Goal: Information Seeking & Learning: Learn about a topic

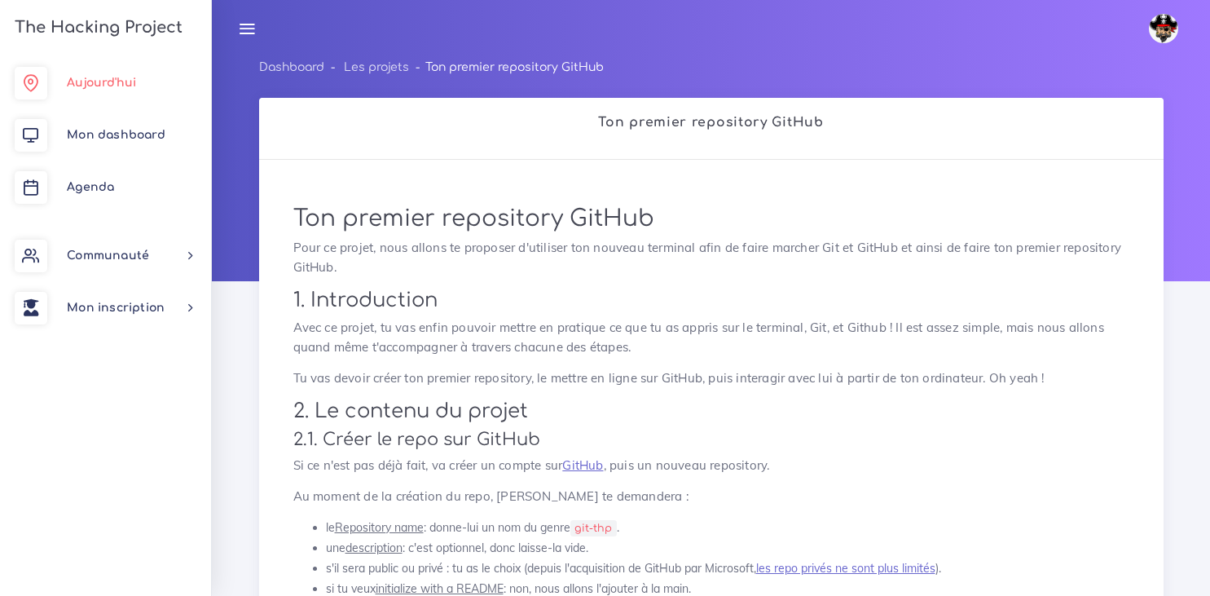
scroll to position [3084, 0]
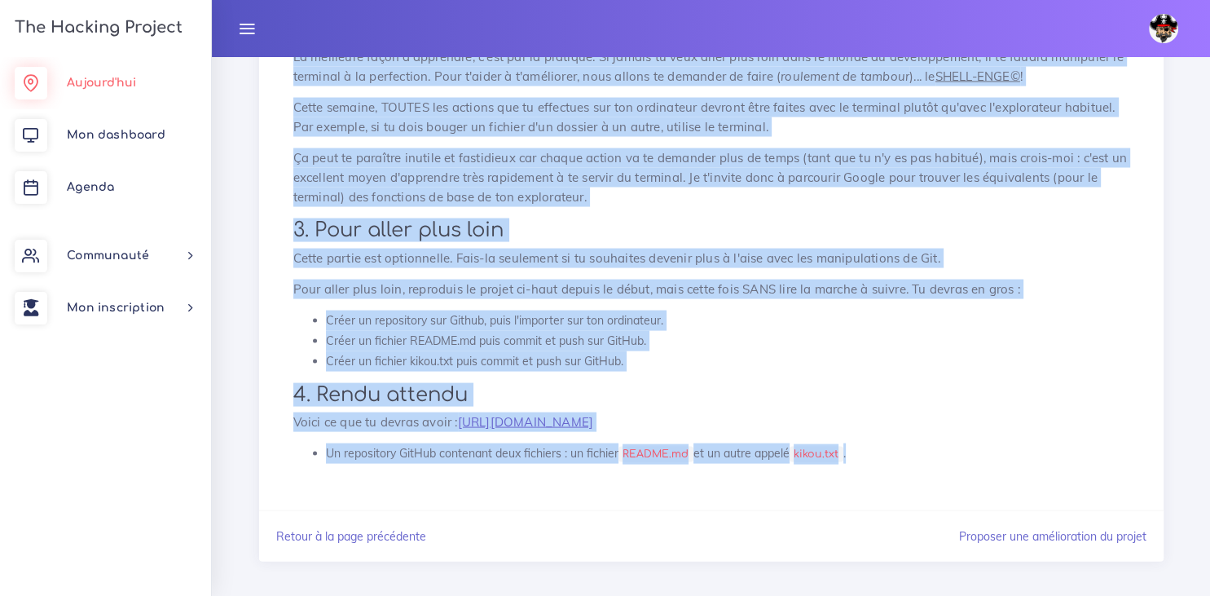
click at [92, 86] on span "Aujourd'hui" at bounding box center [101, 83] width 69 height 12
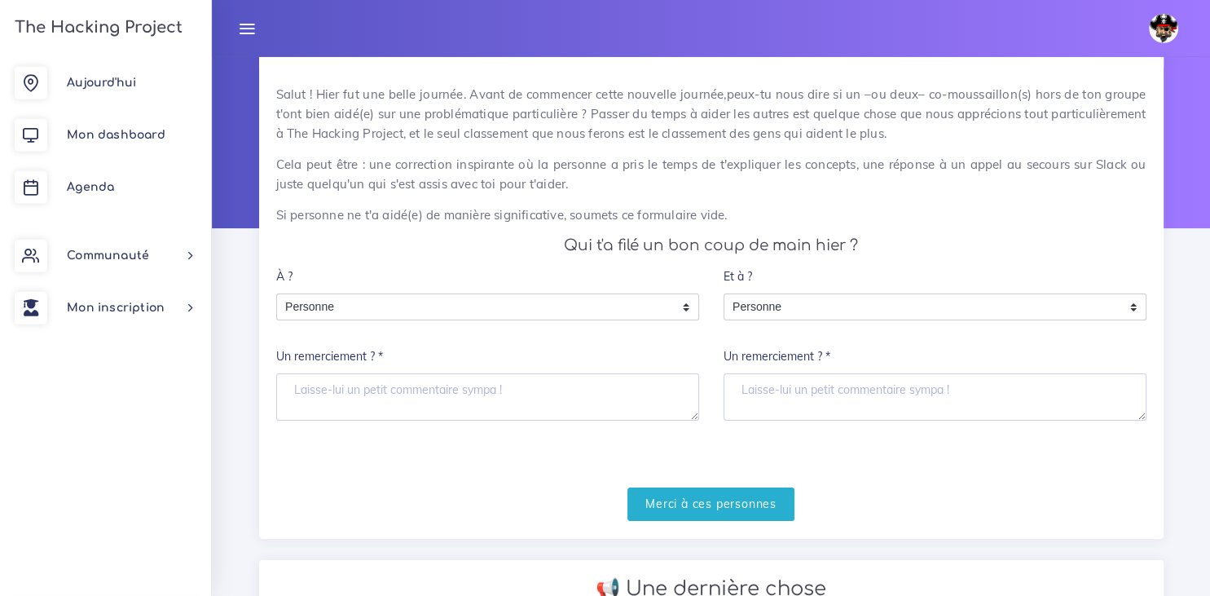
scroll to position [59, 0]
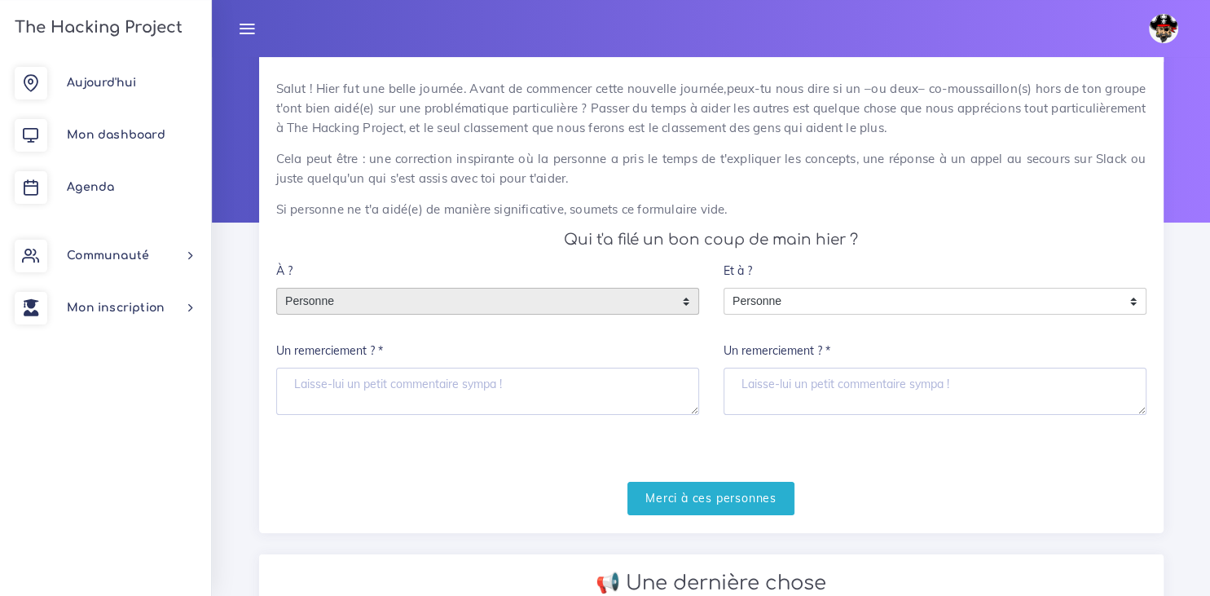
click at [686, 299] on div "Personne" at bounding box center [487, 302] width 423 height 28
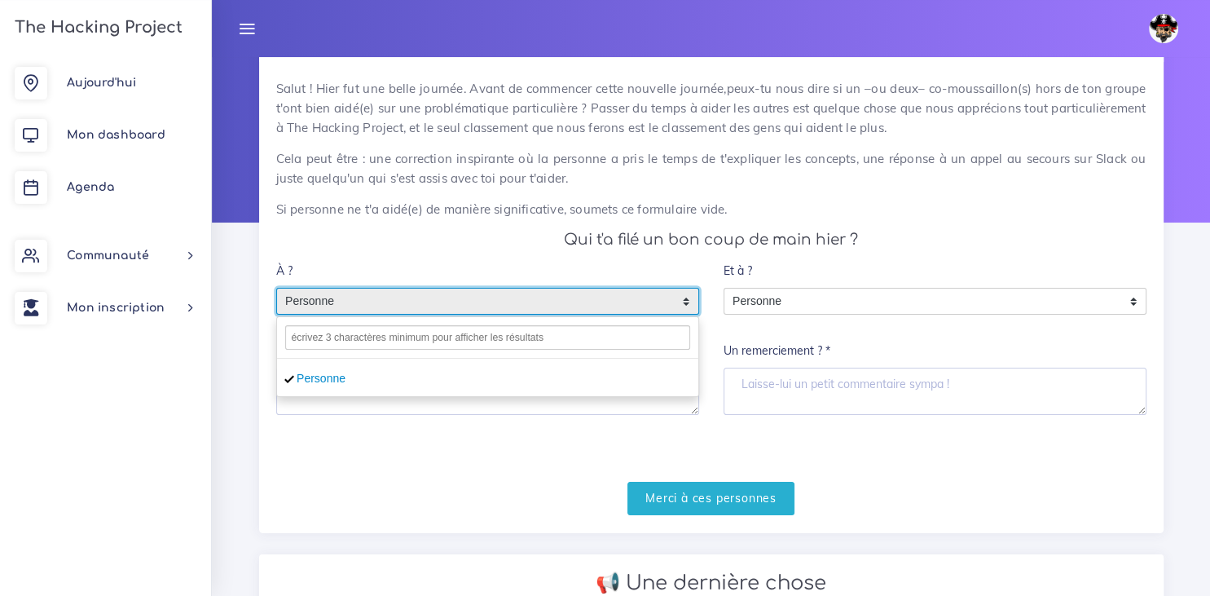
click at [574, 252] on div "Salut ! Hier fut une belle journée. Avant de commencer cette nouvelle journée,p…" at bounding box center [711, 297] width 905 height 470
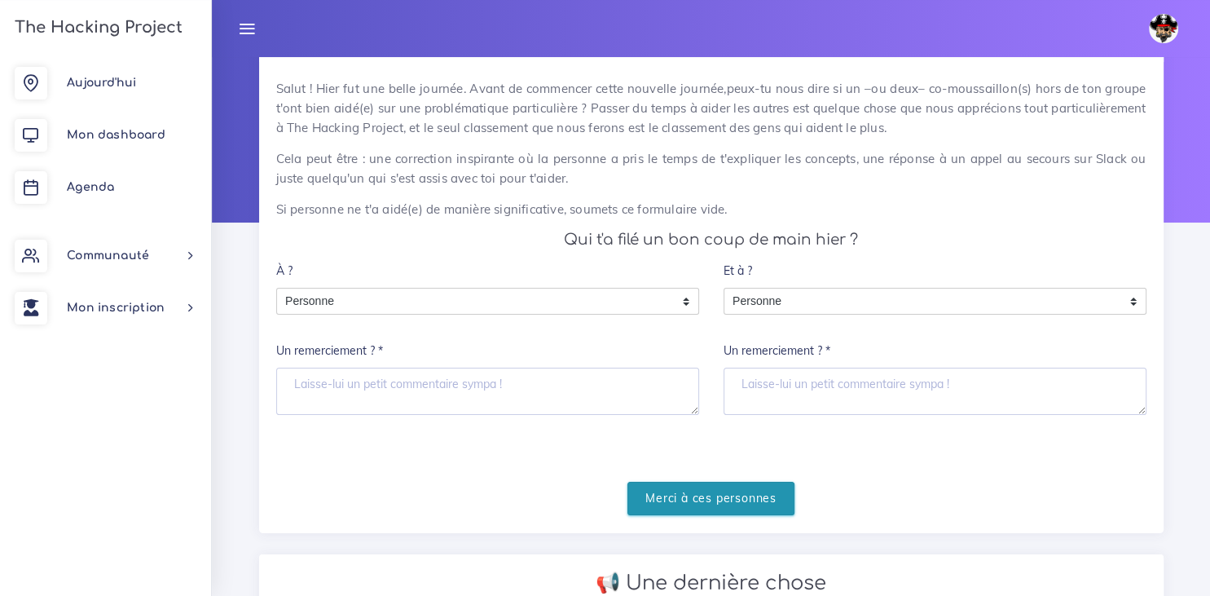
click at [683, 500] on input "Merci à ces personnes" at bounding box center [711, 498] width 167 height 33
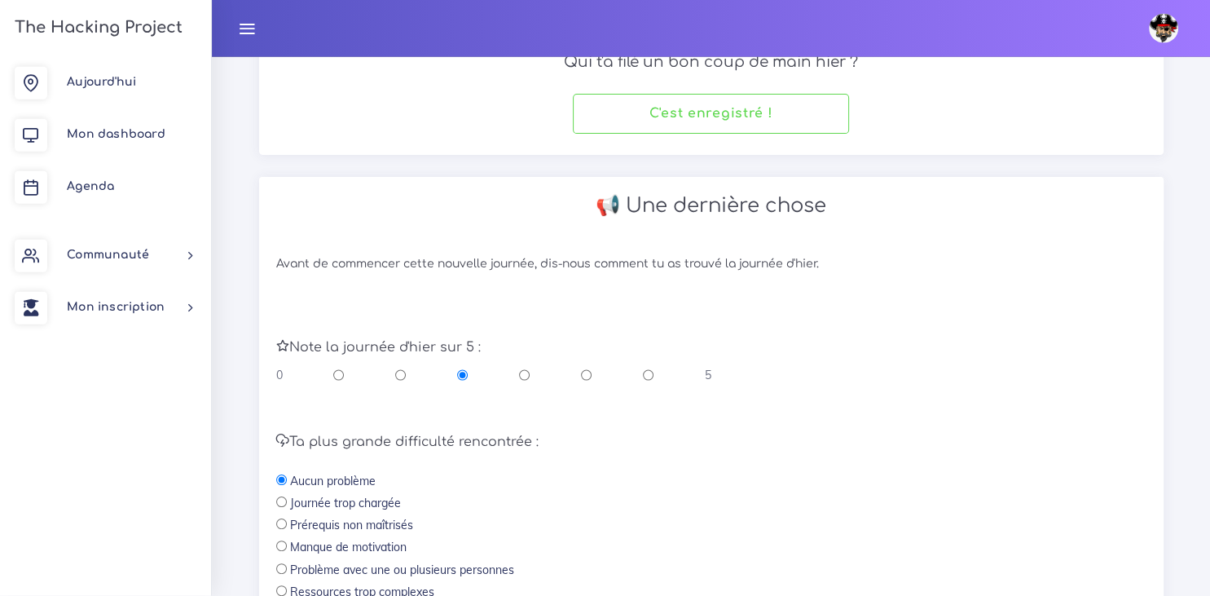
scroll to position [238, 0]
click at [648, 377] on input "radio" at bounding box center [648, 373] width 11 height 16
radio input "true"
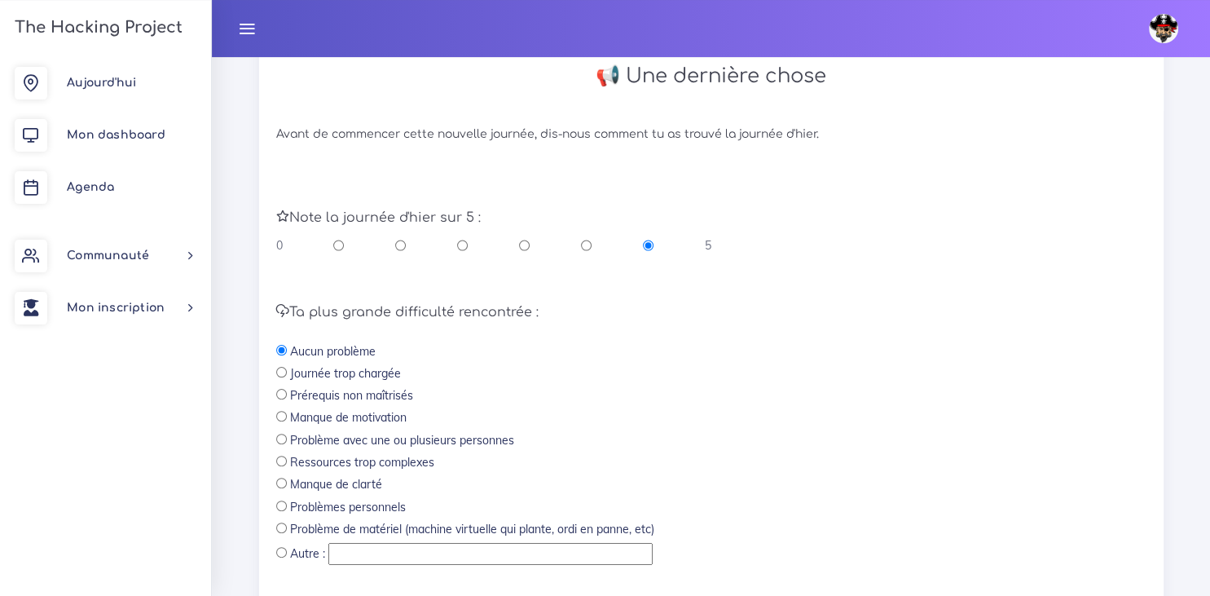
scroll to position [492, 0]
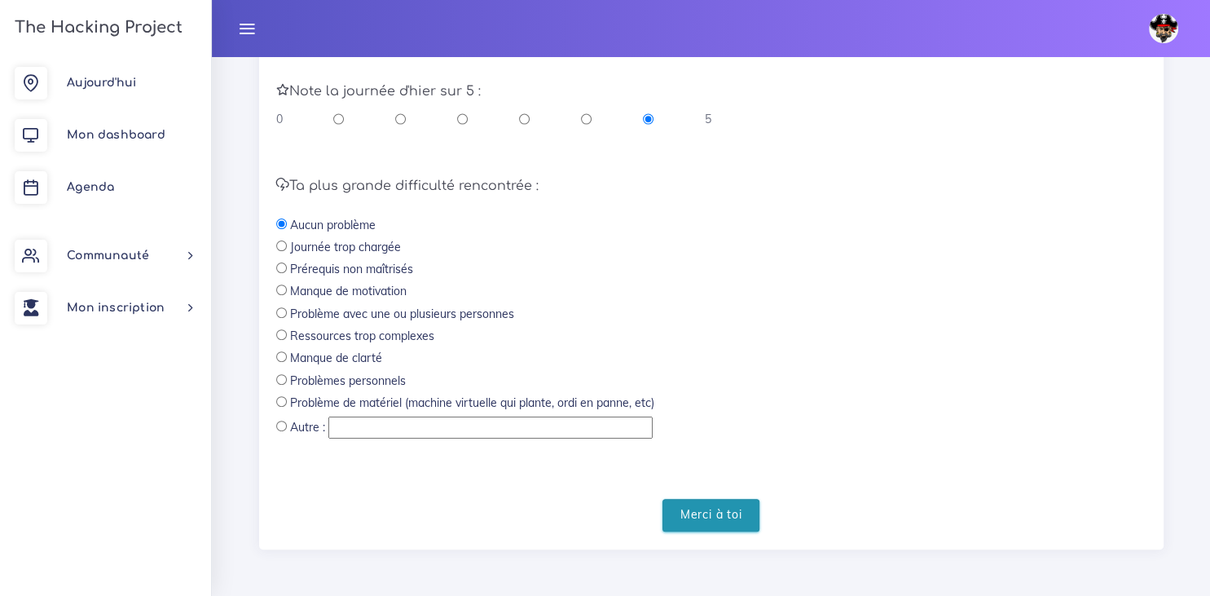
click at [695, 518] on input "Merci à toi" at bounding box center [712, 515] width 98 height 33
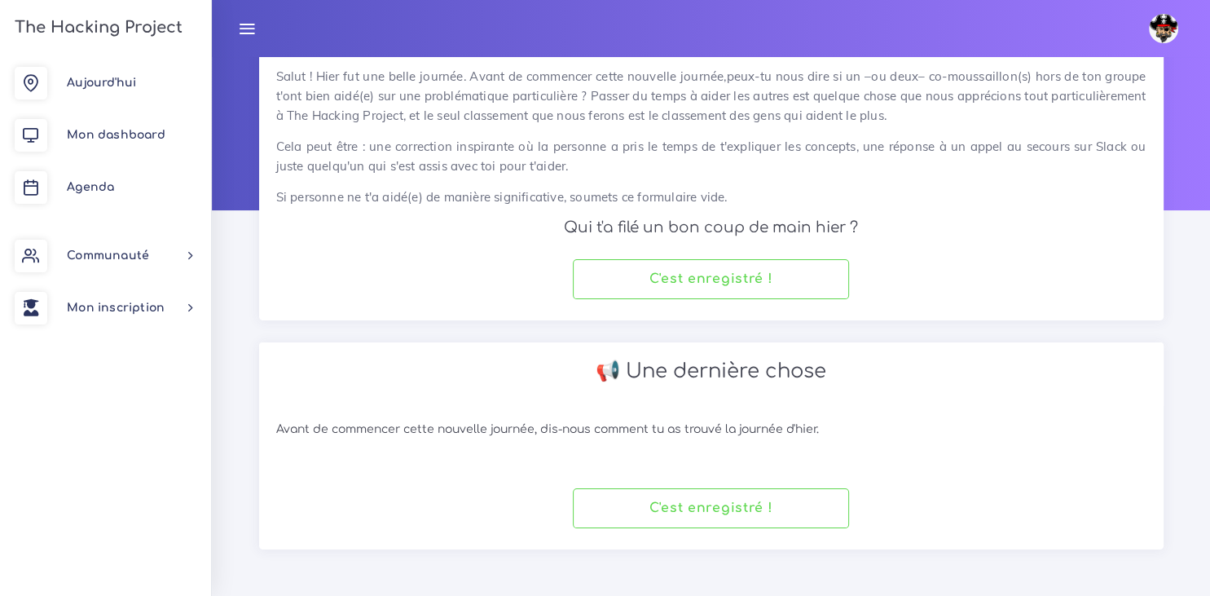
scroll to position [69, 0]
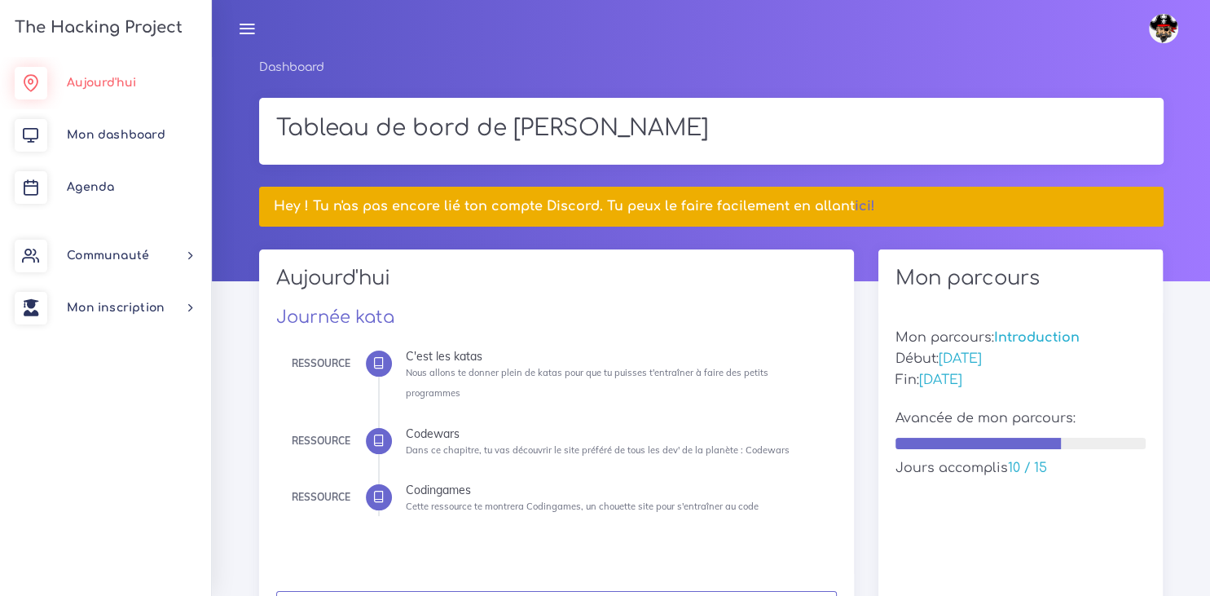
click at [90, 80] on span "Aujourd'hui" at bounding box center [101, 83] width 69 height 12
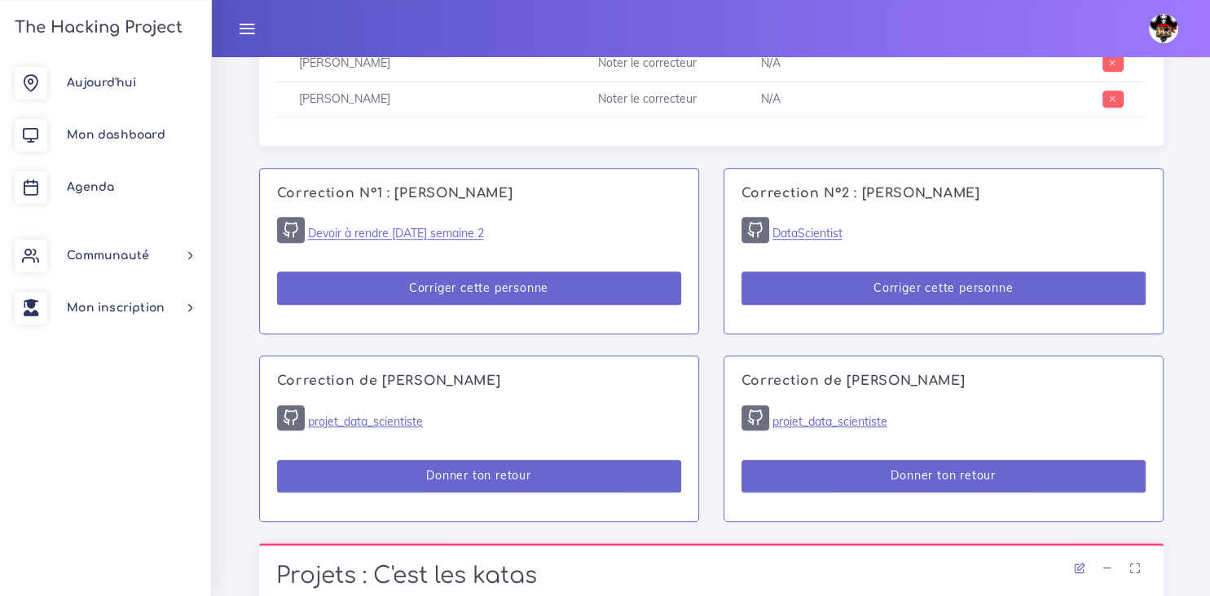
scroll to position [943, 0]
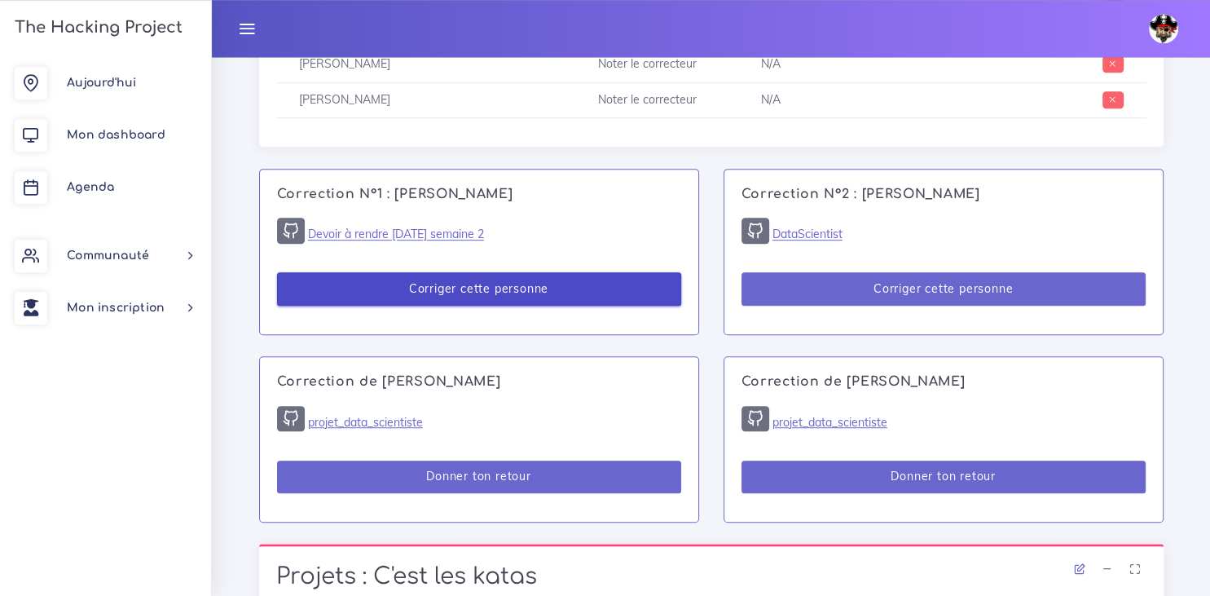
click at [471, 289] on button "Corriger cette personne" at bounding box center [479, 288] width 404 height 33
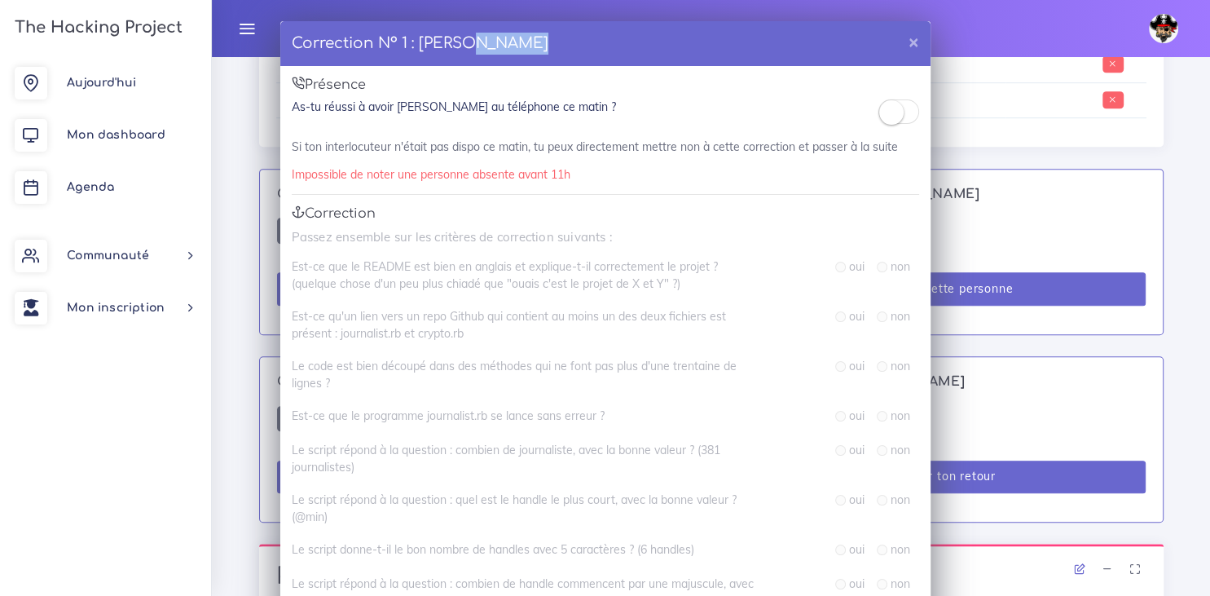
drag, startPoint x: 648, startPoint y: 51, endPoint x: 458, endPoint y: 24, distance: 191.8
click at [458, 24] on div "Correction N° 1 : Enzo NATALI ×" at bounding box center [605, 44] width 650 height 46
click at [919, 39] on button "×" at bounding box center [913, 41] width 33 height 40
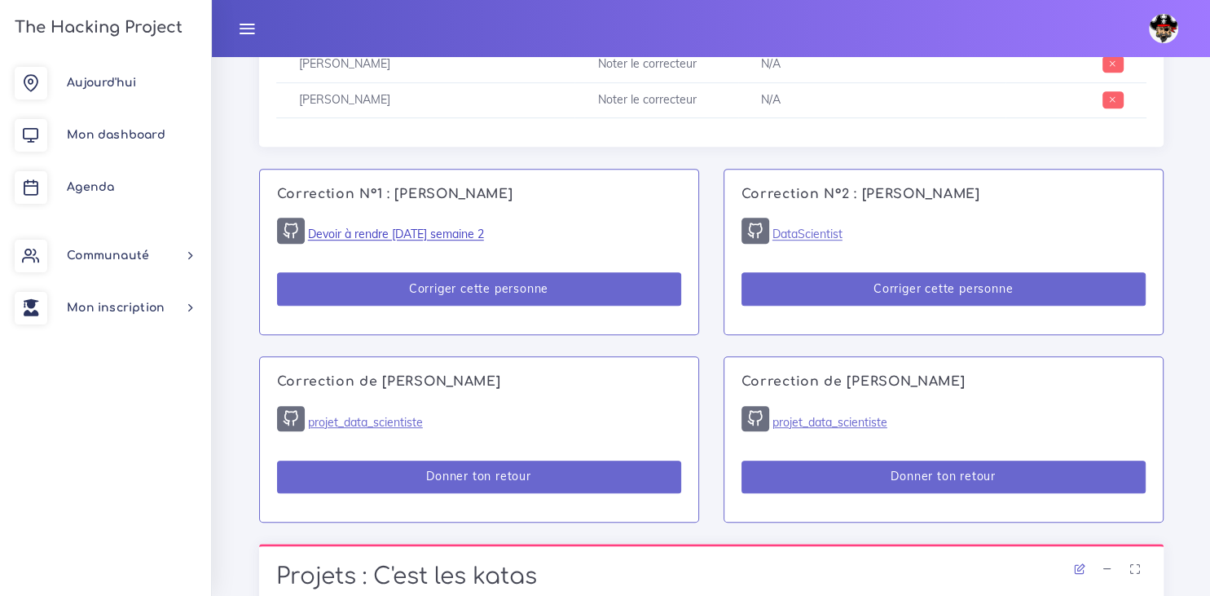
click at [443, 239] on link "Devoir à rendre jeudi semaine 2" at bounding box center [396, 234] width 176 height 15
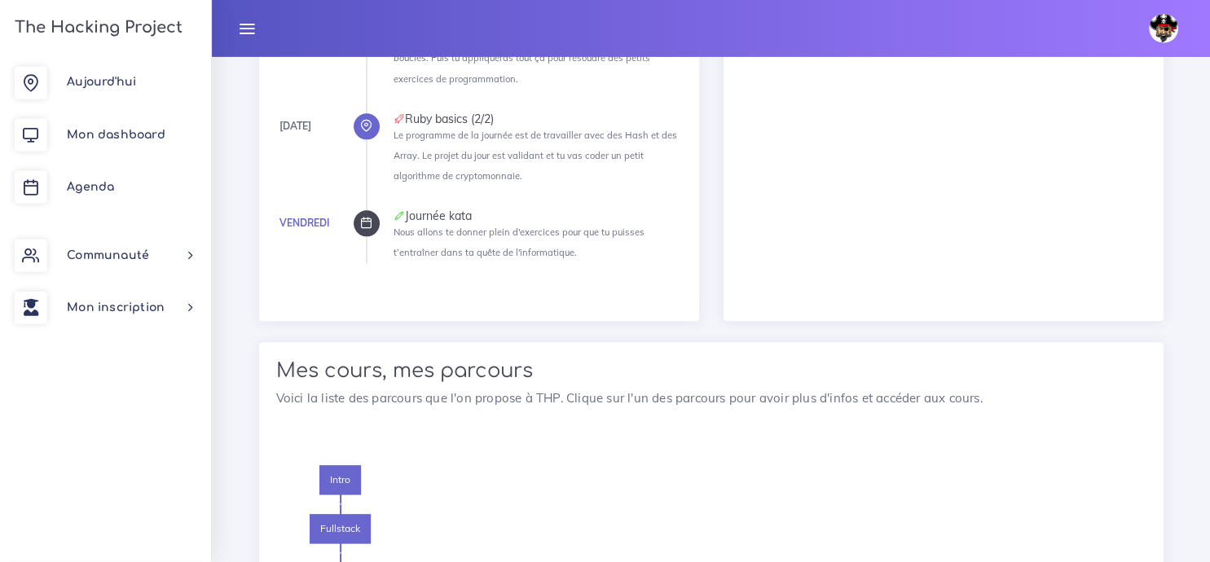
scroll to position [1907, 0]
click at [130, 89] on span "Aujourd'hui" at bounding box center [101, 83] width 69 height 12
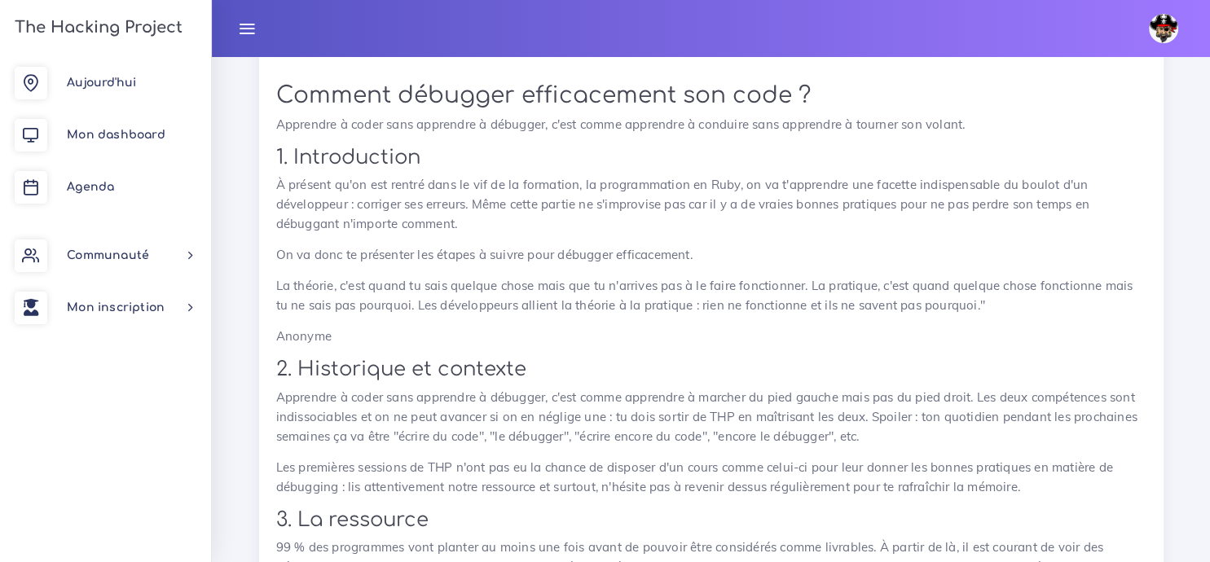
scroll to position [8463, 0]
click at [112, 77] on span "Aujourd'hui" at bounding box center [101, 83] width 69 height 12
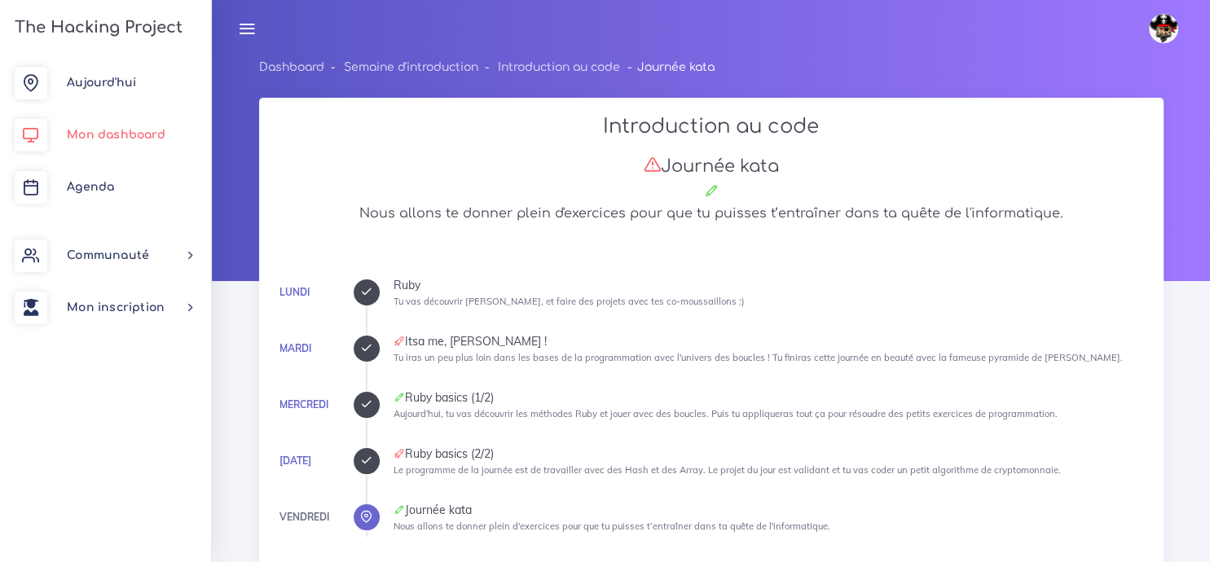
click at [98, 132] on span "Mon dashboard" at bounding box center [116, 135] width 99 height 12
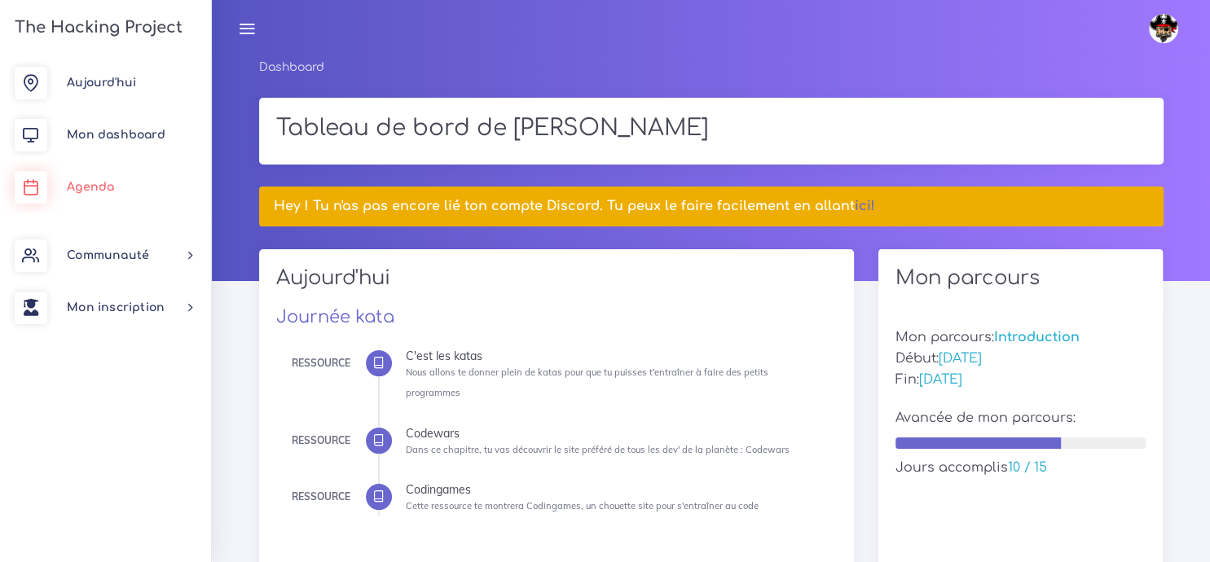
click at [103, 192] on span "Agenda" at bounding box center [90, 187] width 47 height 12
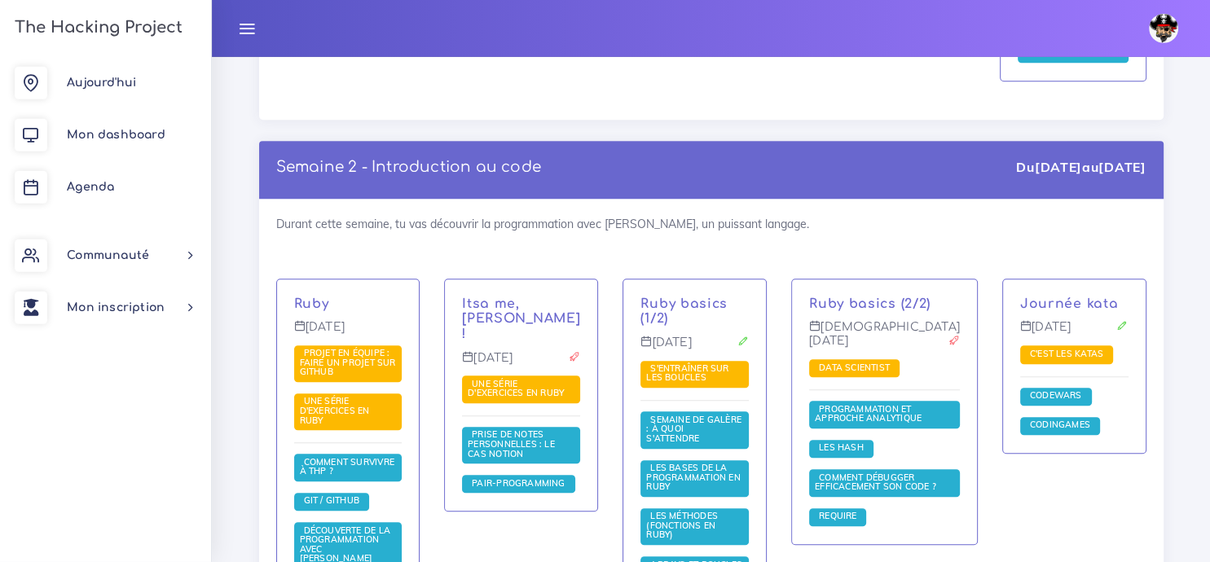
scroll to position [1045, 0]
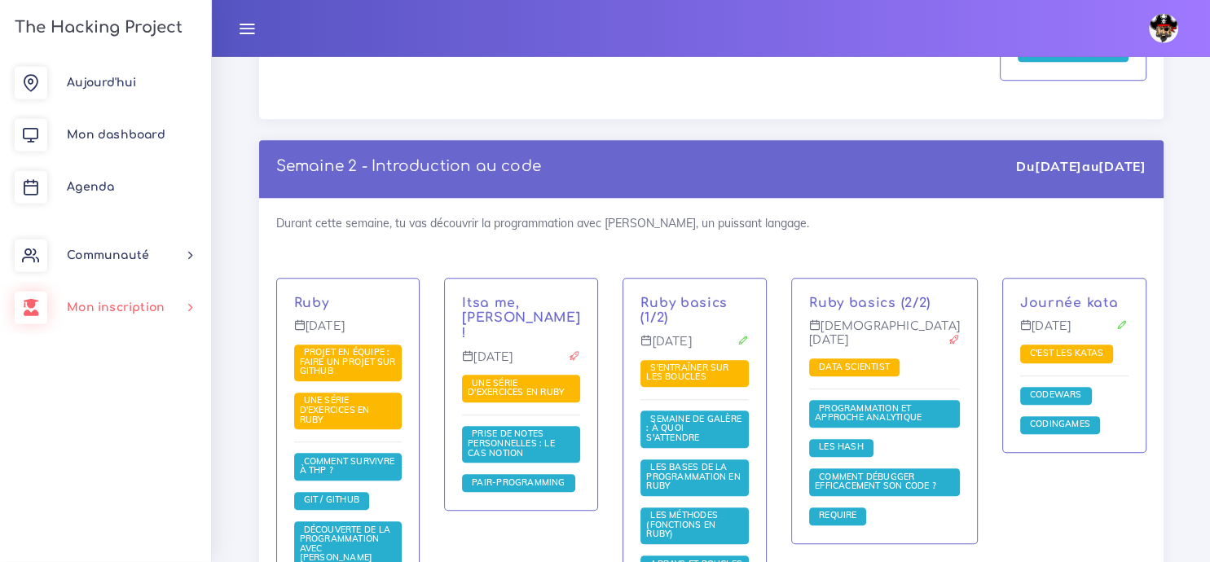
click at [144, 375] on div "[DATE] Mon dashboard [GEOGRAPHIC_DATA] Communauté [GEOGRAPHIC_DATA] Certificati…" at bounding box center [105, 309] width 211 height 505
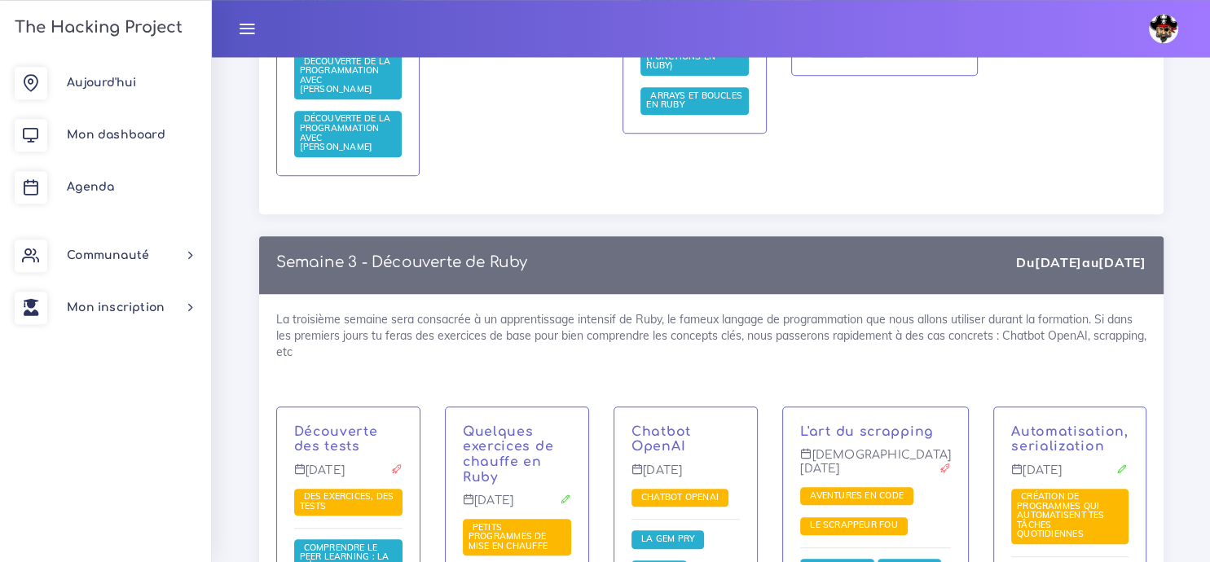
click at [602, 294] on div "La troisième semaine sera consacrée à un apprentissage intensif de Ruby, le fam…" at bounding box center [711, 517] width 905 height 446
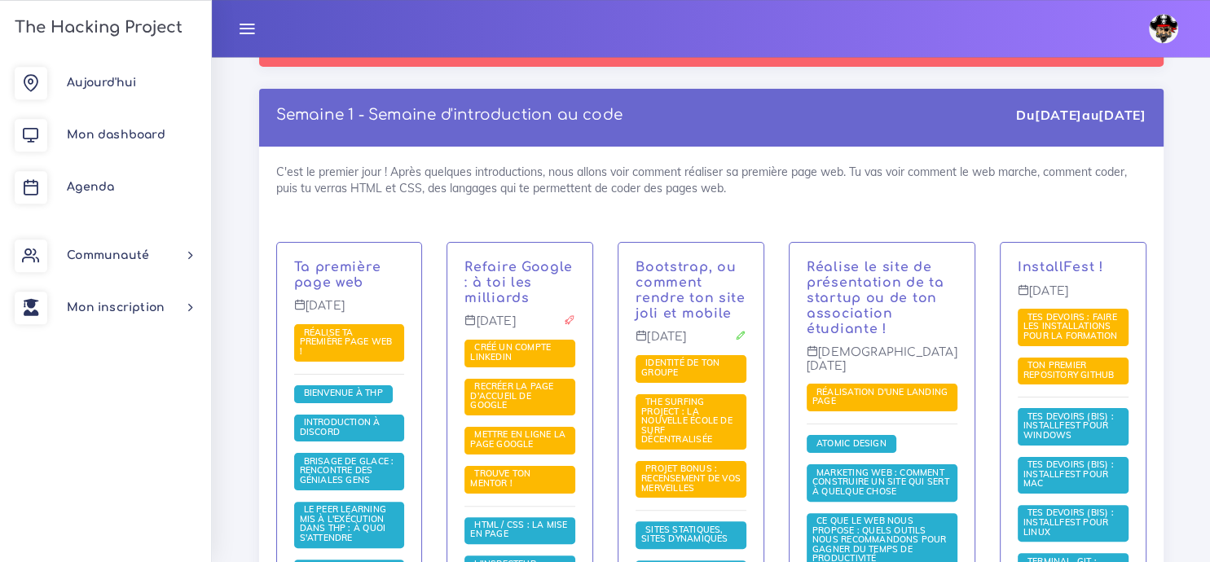
scroll to position [0, 0]
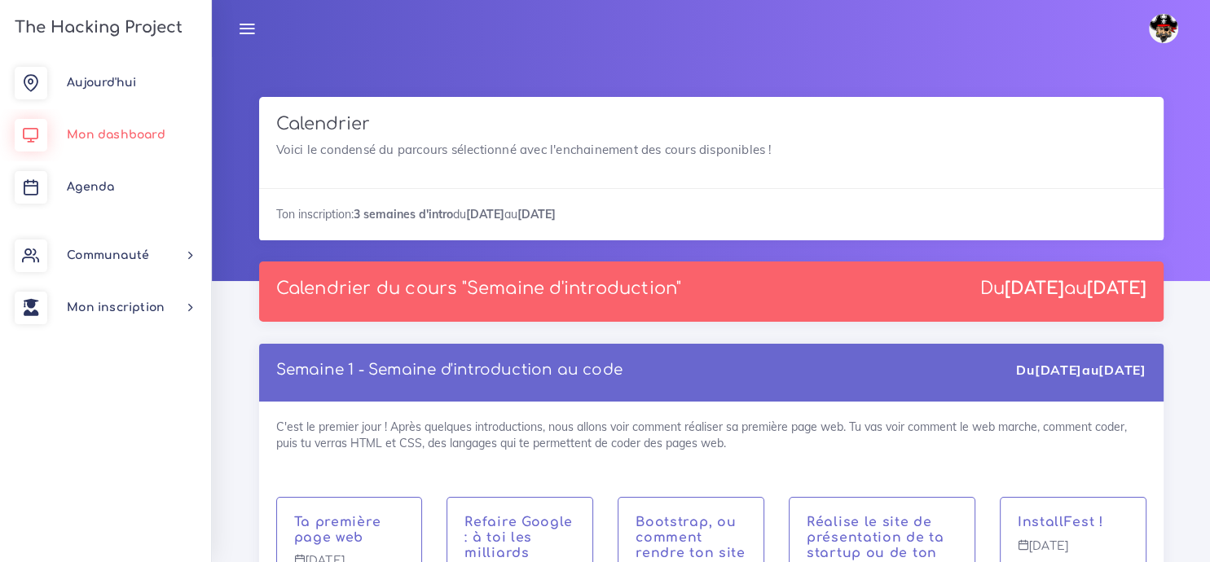
click at [120, 135] on span "Mon dashboard" at bounding box center [116, 135] width 99 height 12
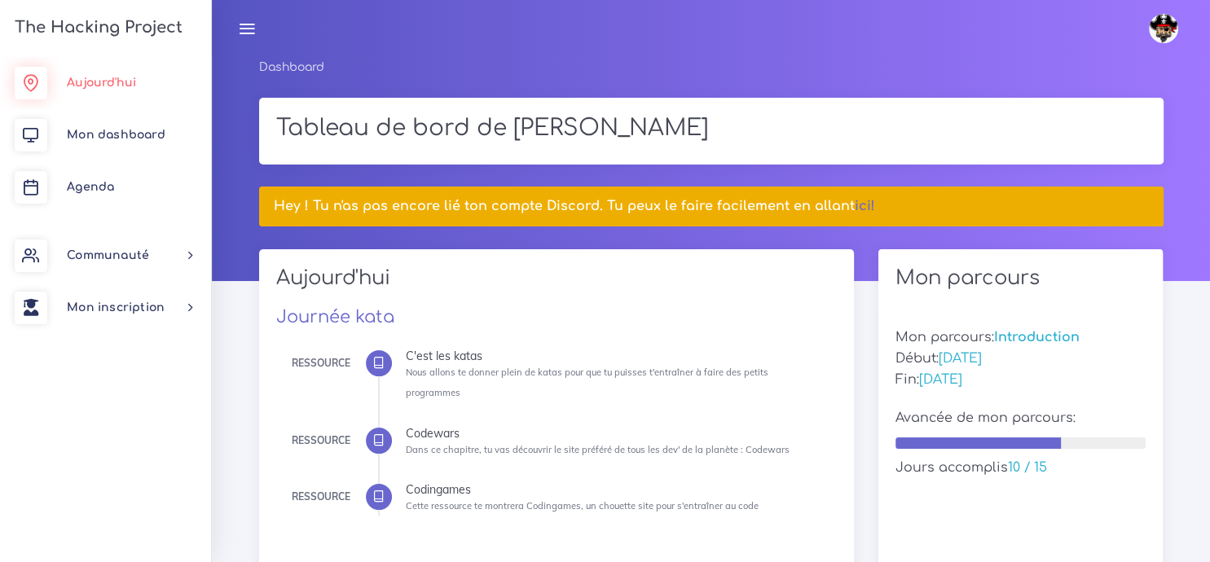
click at [110, 88] on span "Aujourd'hui" at bounding box center [101, 83] width 69 height 12
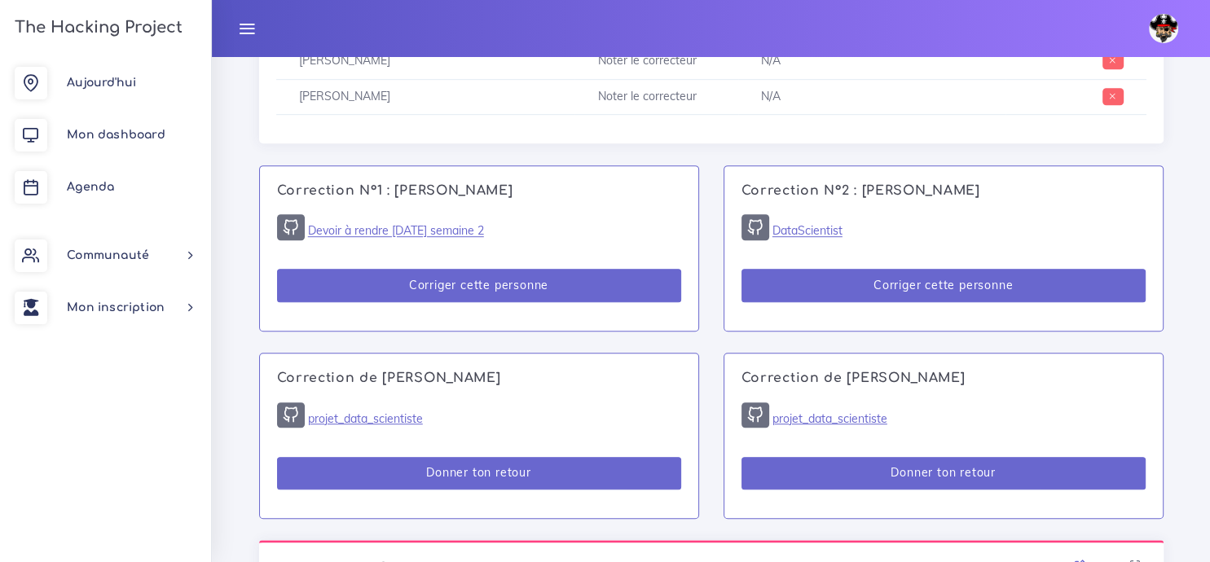
scroll to position [945, 0]
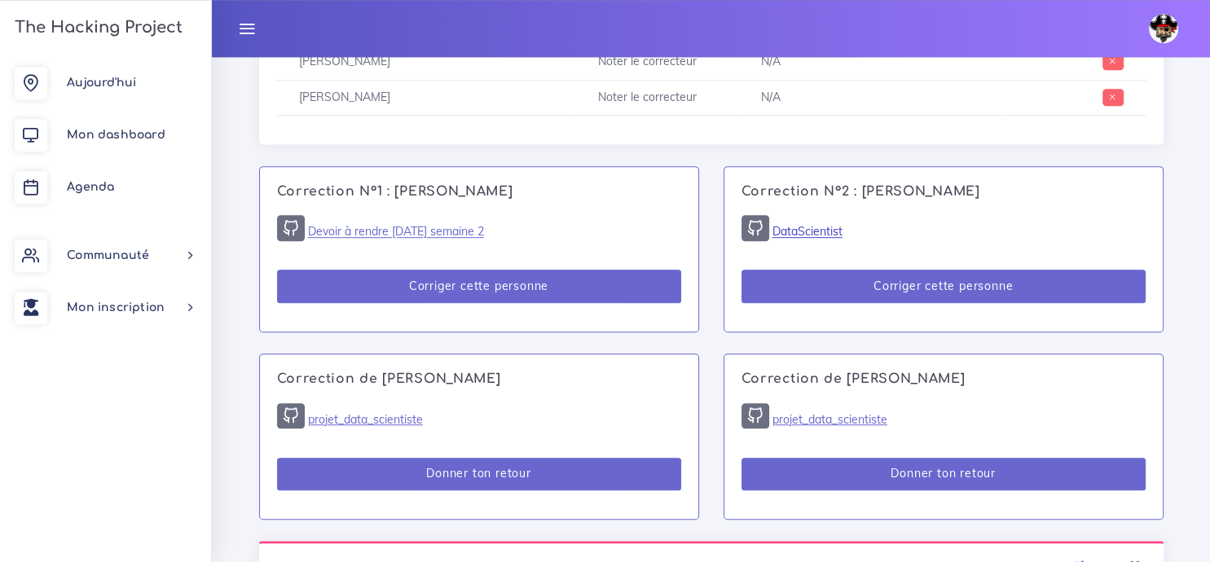
click at [816, 232] on link "DataScientist" at bounding box center [808, 232] width 70 height 15
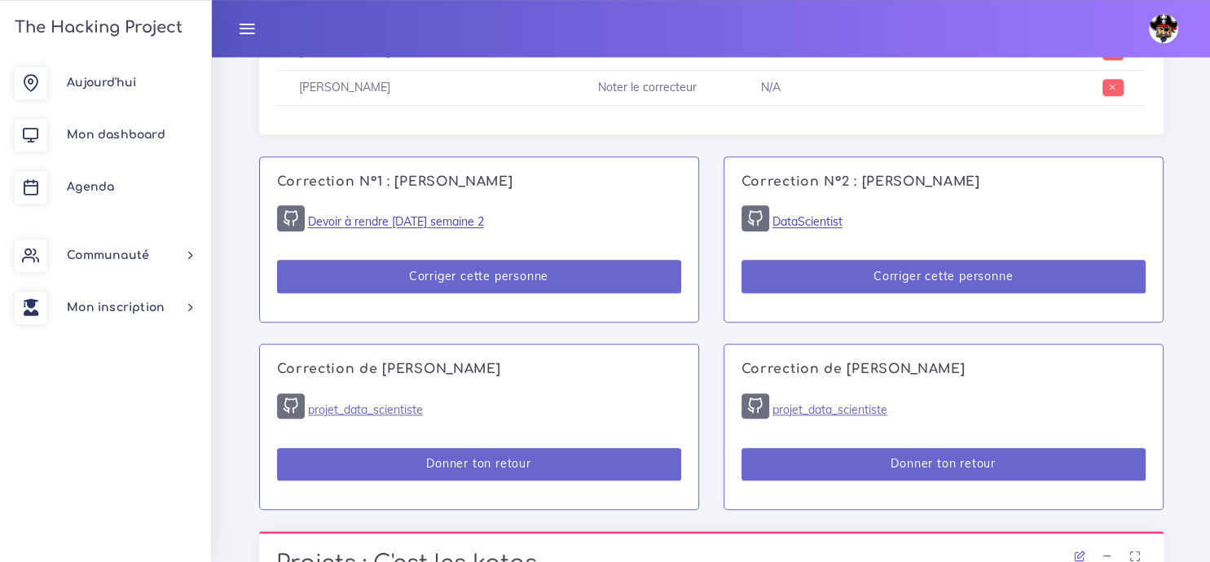
scroll to position [956, 0]
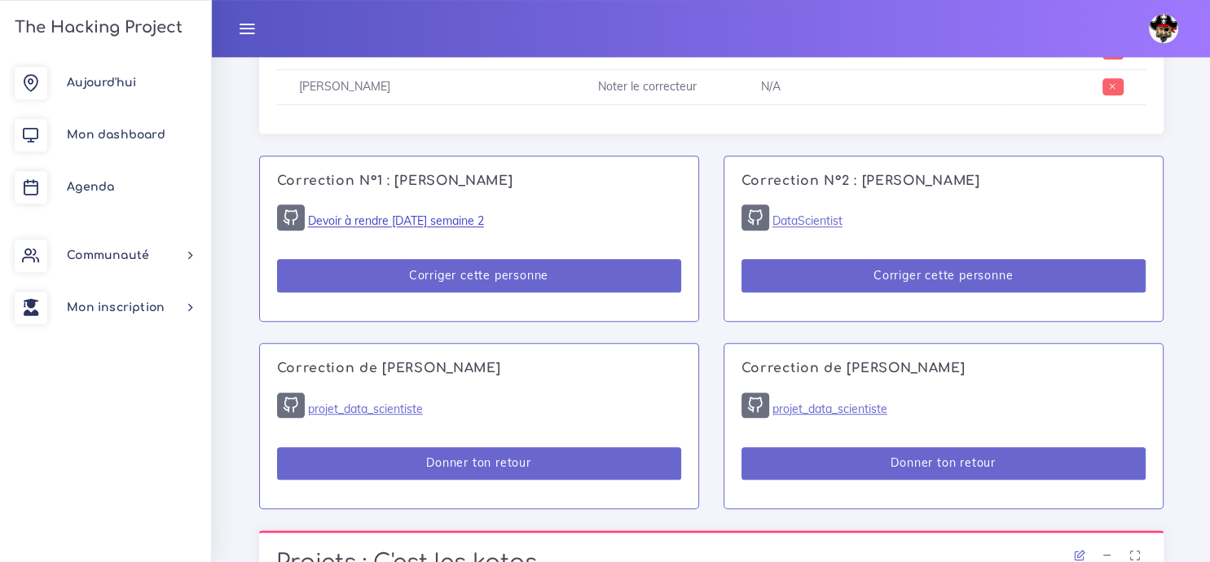
click at [409, 227] on link "Devoir à rendre jeudi semaine 2" at bounding box center [396, 221] width 176 height 15
click at [837, 412] on link "projet_data_scientiste" at bounding box center [830, 409] width 115 height 15
click at [368, 408] on link "projet_data_scientiste" at bounding box center [365, 409] width 115 height 15
click at [364, 408] on link "projet_data_scientiste" at bounding box center [365, 409] width 115 height 15
click at [375, 415] on link "projet_data_scientiste" at bounding box center [365, 409] width 115 height 15
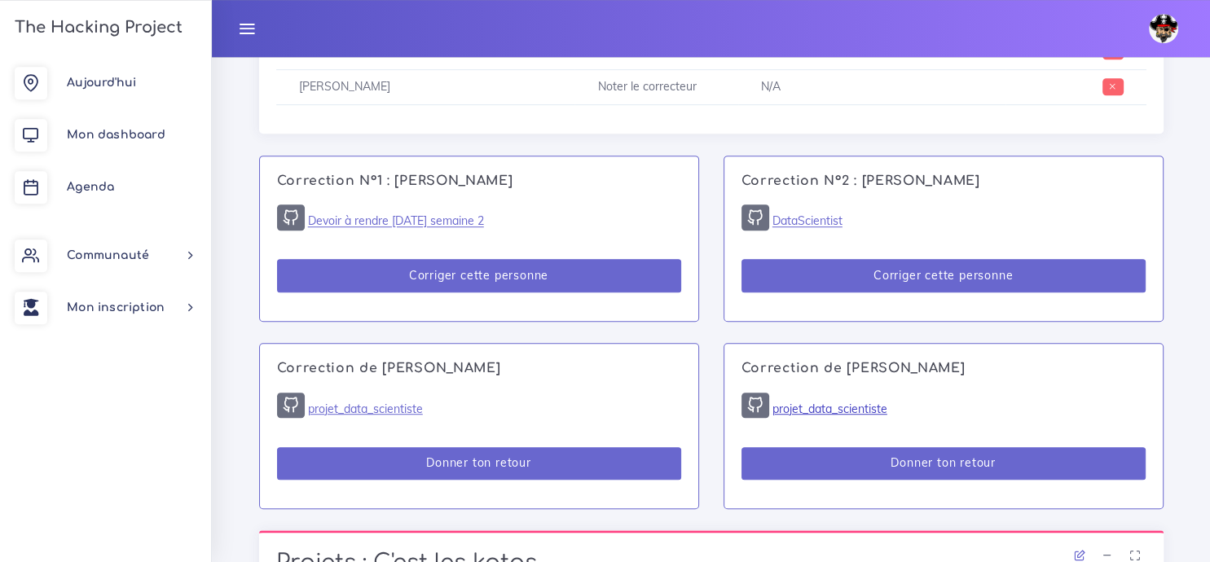
click at [842, 407] on link "projet_data_scientiste" at bounding box center [830, 409] width 115 height 15
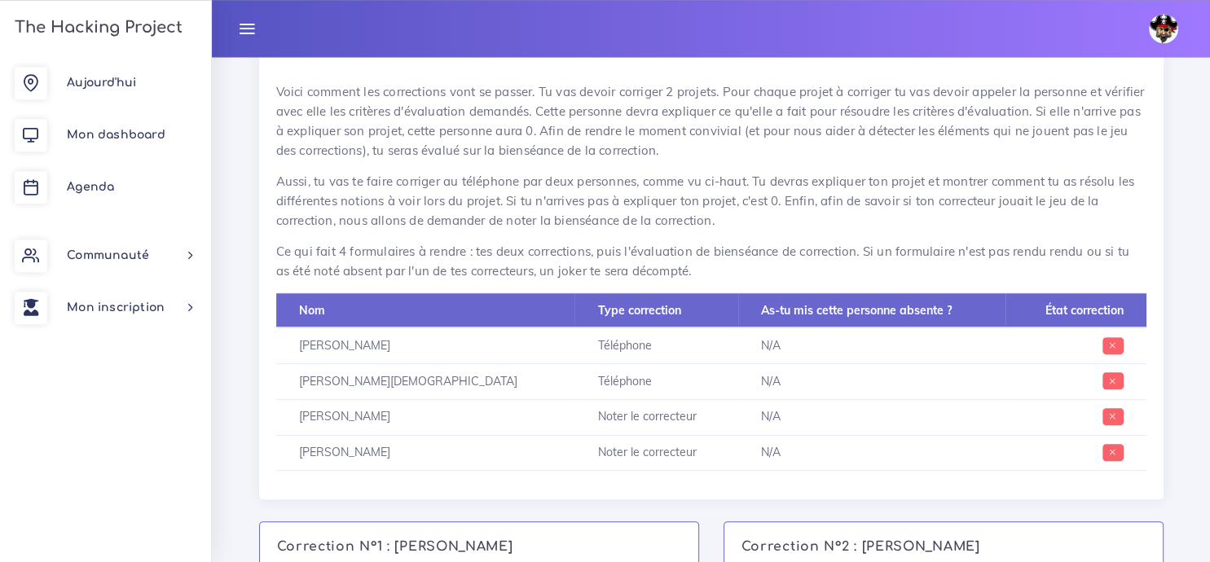
scroll to position [529, 0]
